Goal: Find specific page/section: Find specific page/section

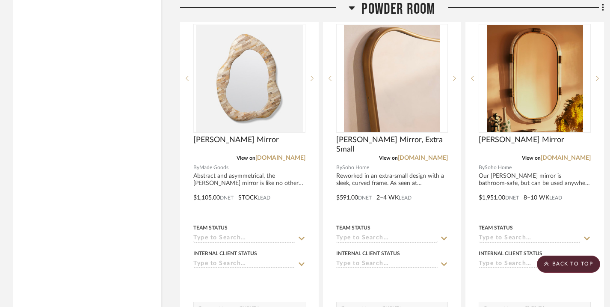
scroll to position [5427, 0]
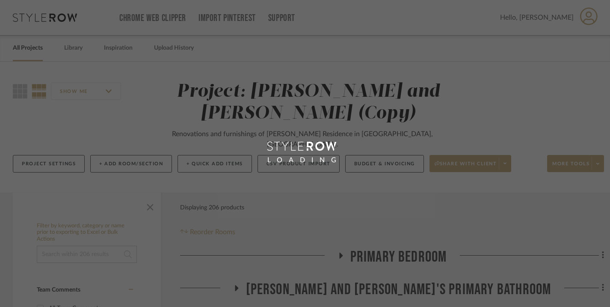
click at [34, 50] on div "LOADING" at bounding box center [305, 153] width 610 height 307
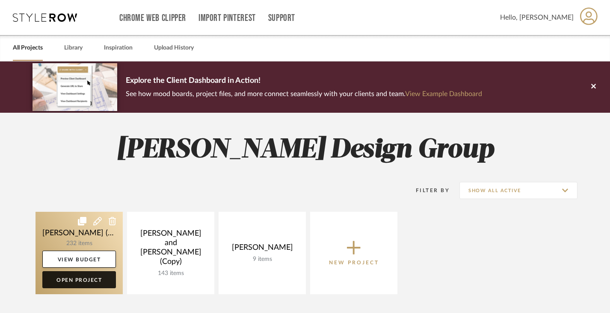
click at [86, 280] on link "Open Project" at bounding box center [79, 279] width 74 height 17
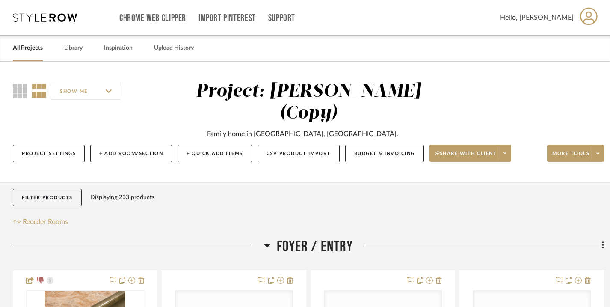
click at [267, 247] on icon at bounding box center [267, 245] width 6 height 3
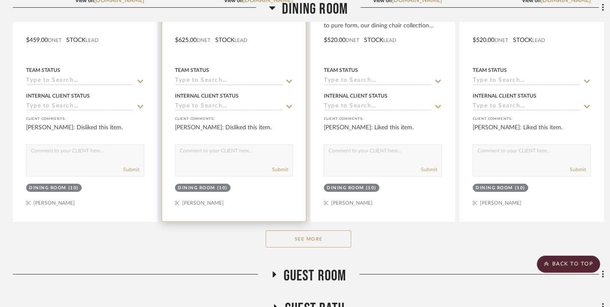
scroll to position [632, 0]
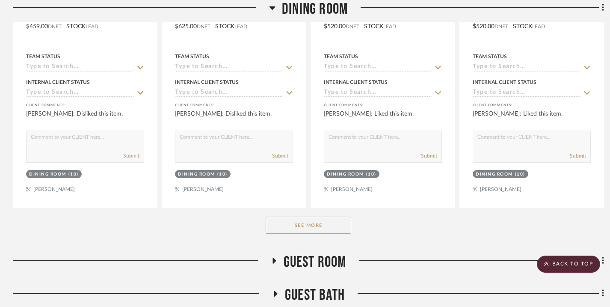
click at [283, 224] on button "See More" at bounding box center [308, 224] width 86 height 17
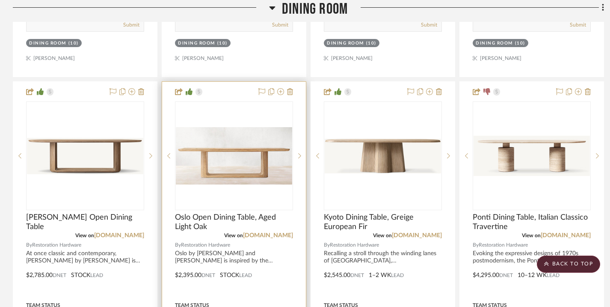
scroll to position [764, 0]
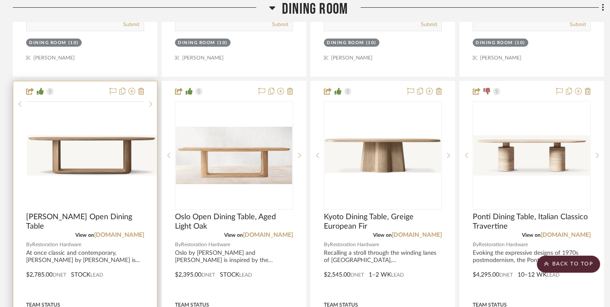
click at [114, 152] on img "0" at bounding box center [92, 155] width 130 height 40
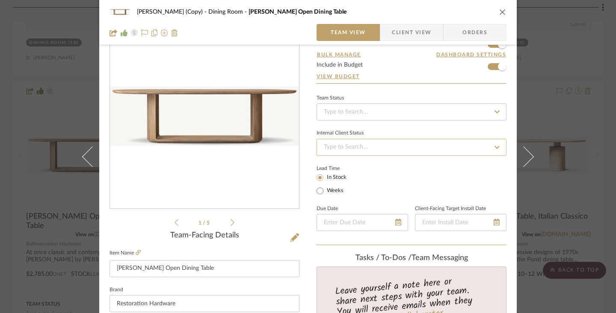
scroll to position [19, 0]
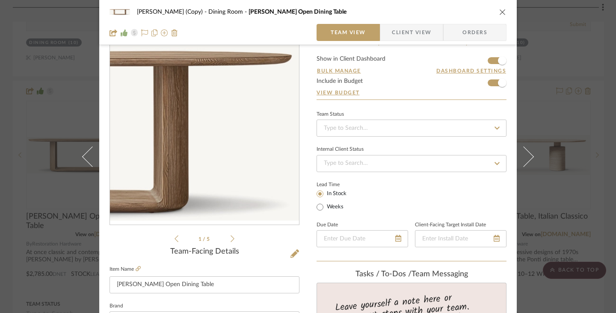
click at [281, 143] on img "0" at bounding box center [204, 132] width 189 height 59
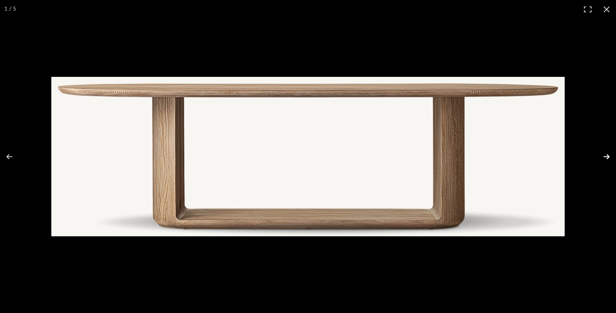
click at [609, 162] on button at bounding box center [601, 157] width 30 height 43
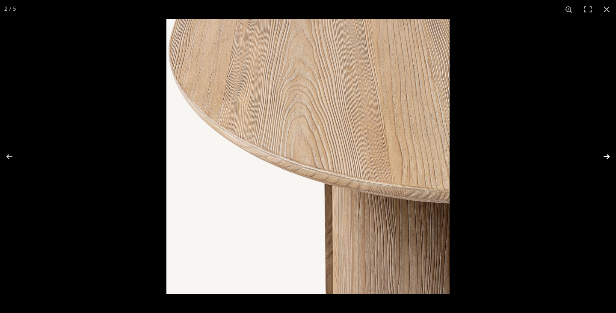
click at [607, 157] on button at bounding box center [601, 157] width 30 height 43
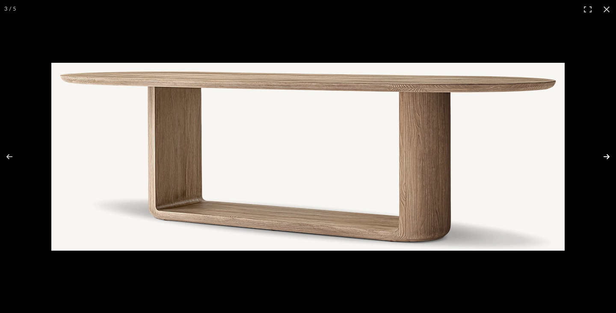
click at [607, 157] on button at bounding box center [601, 157] width 30 height 43
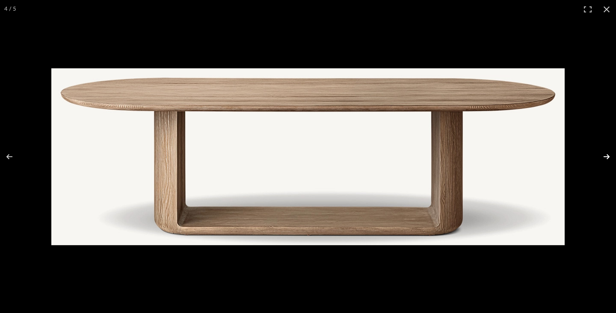
click at [606, 157] on button at bounding box center [601, 157] width 30 height 43
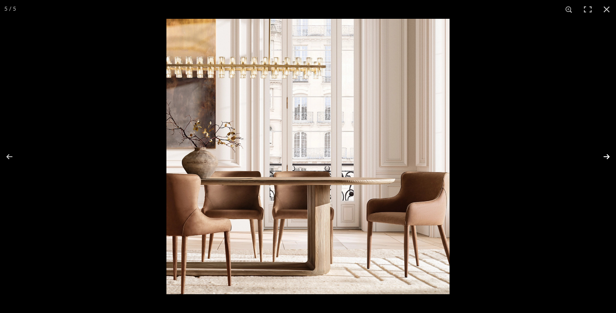
click at [606, 157] on button at bounding box center [601, 157] width 30 height 43
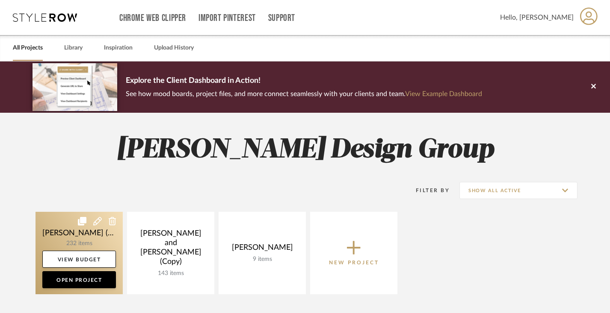
click at [64, 239] on link at bounding box center [78, 253] width 87 height 83
click at [64, 239] on div "Chrome Web Clipper Import Pinterest Support All Projects Library Inspiration Up…" at bounding box center [305, 285] width 610 height 571
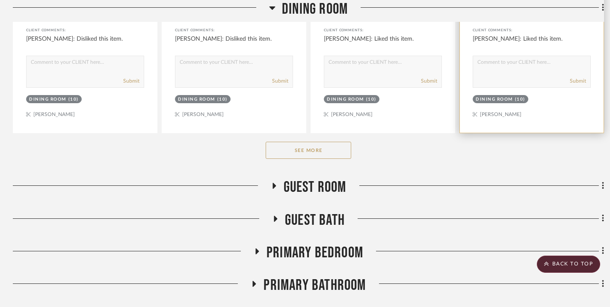
scroll to position [778, 0]
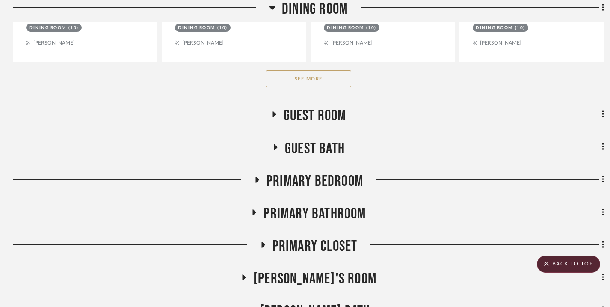
click at [322, 81] on button "See More" at bounding box center [308, 78] width 86 height 17
